Goal: Information Seeking & Learning: Learn about a topic

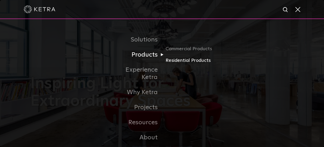
click at [170, 63] on link "Residential Products" at bounding box center [190, 61] width 51 height 8
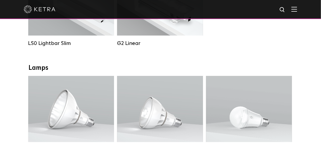
scroll to position [317, 0]
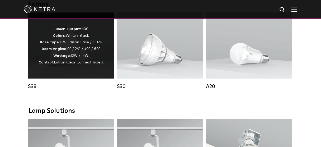
click at [89, 61] on p "Lumen Output: 1100 Colors: White / Black Base Type: E26 Edison Base / GU24 Beam…" at bounding box center [71, 46] width 65 height 40
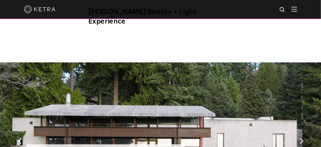
scroll to position [507, 0]
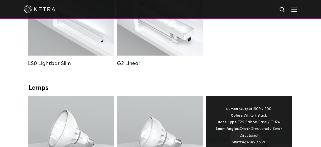
scroll to position [211, 0]
